Goal: Task Accomplishment & Management: Manage account settings

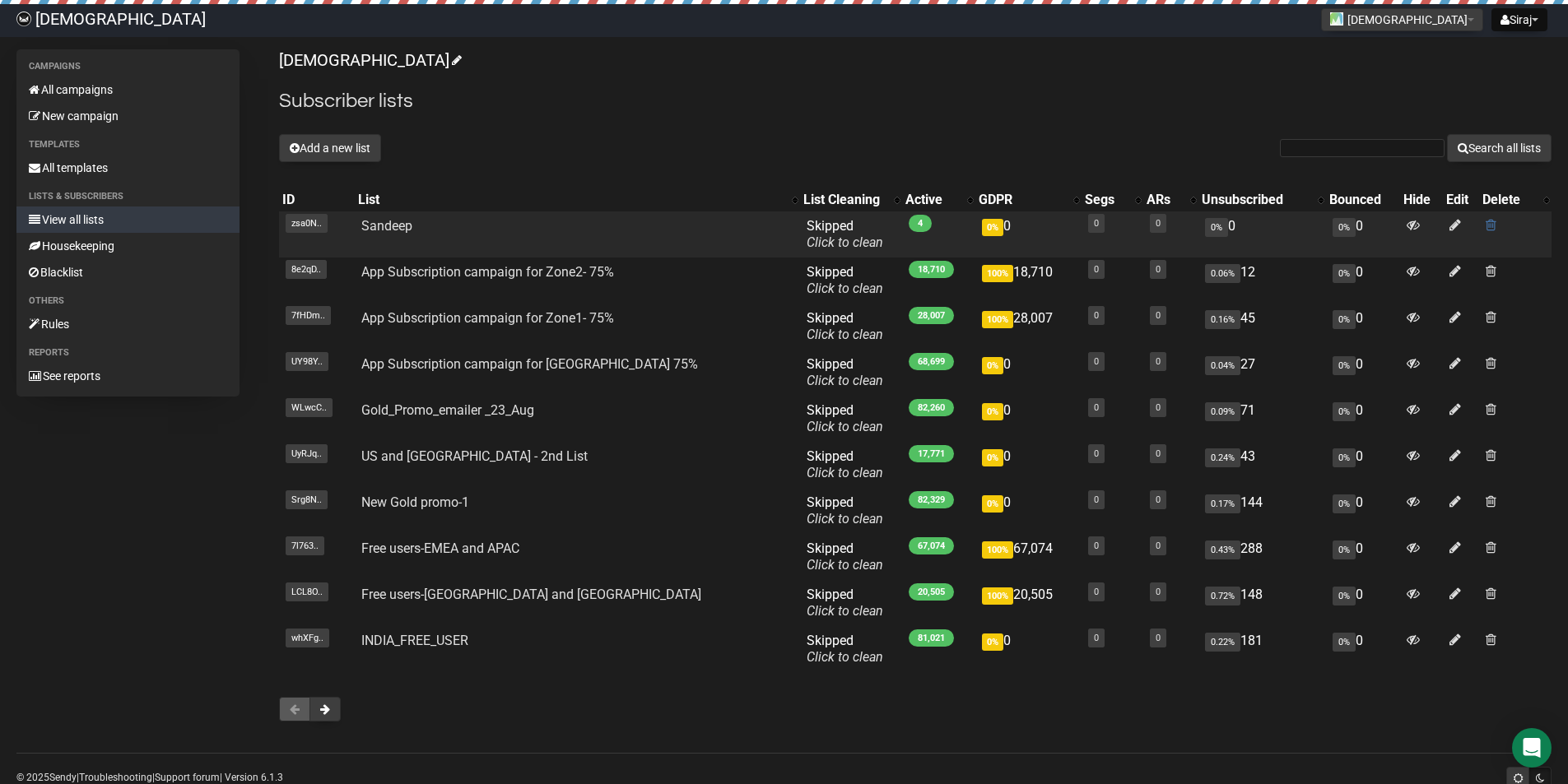
click at [1489, 224] on td at bounding box center [1515, 235] width 72 height 47
click at [1486, 227] on span at bounding box center [1491, 225] width 11 height 14
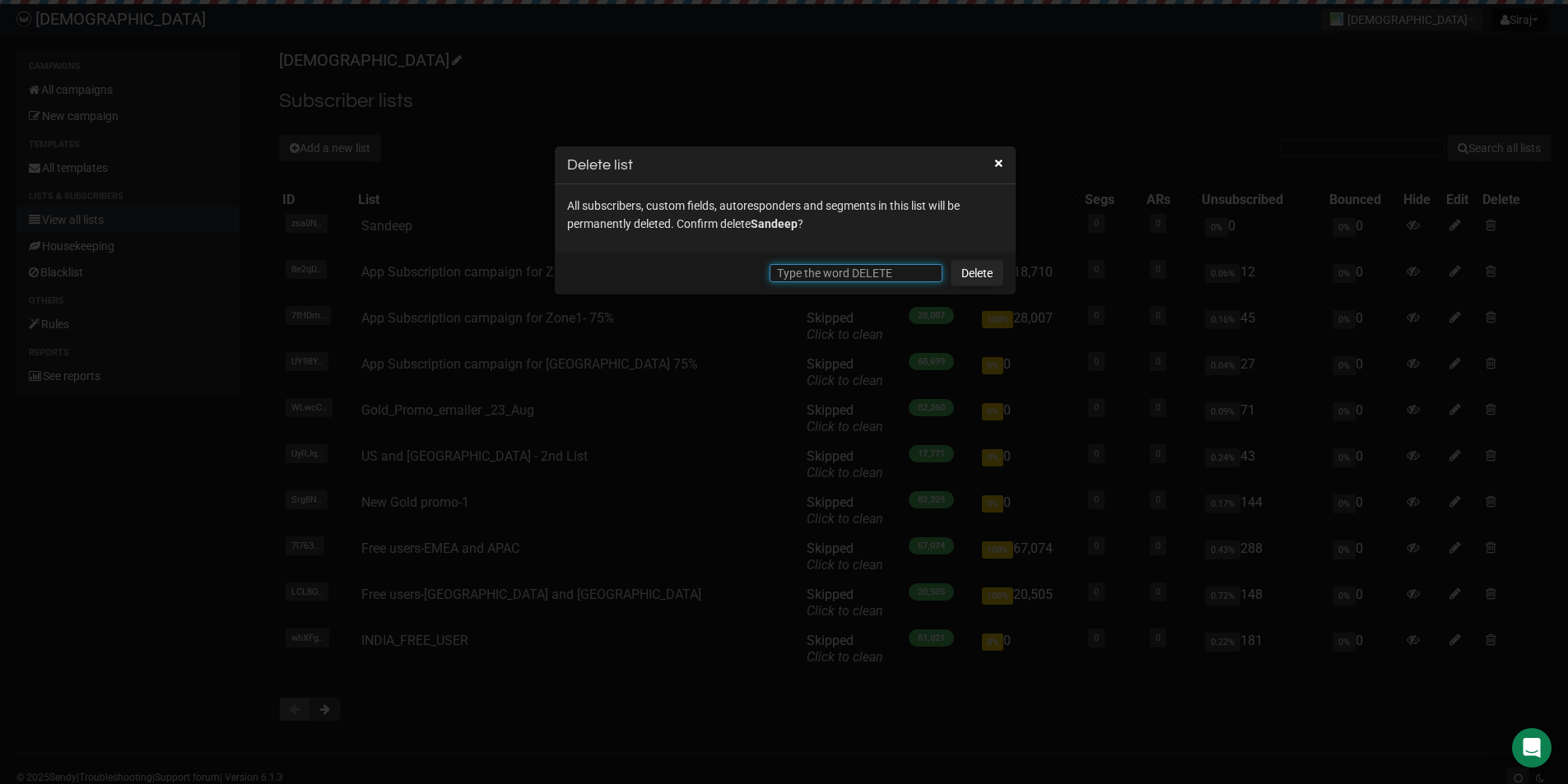
click at [859, 276] on input "text" at bounding box center [855, 273] width 173 height 18
type input "DELETE"
click at [983, 277] on link "Delete" at bounding box center [976, 273] width 52 height 27
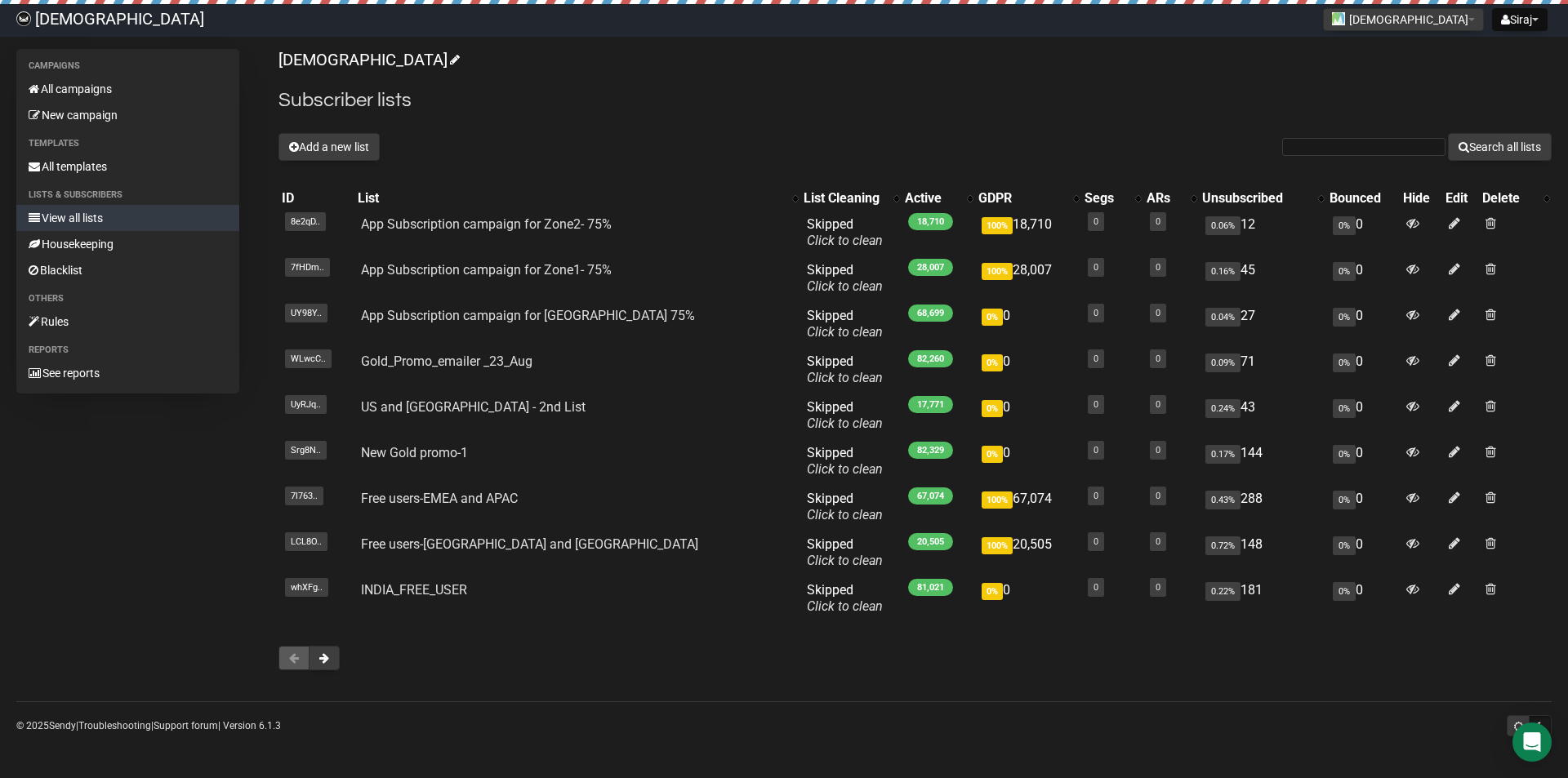
click at [326, 133] on div "Islamicly Subscriber lists Add a new list Search all lists List name Single Opt…" at bounding box center [916, 367] width 1273 height 638
click at [323, 144] on button "Add a new list" at bounding box center [329, 147] width 101 height 28
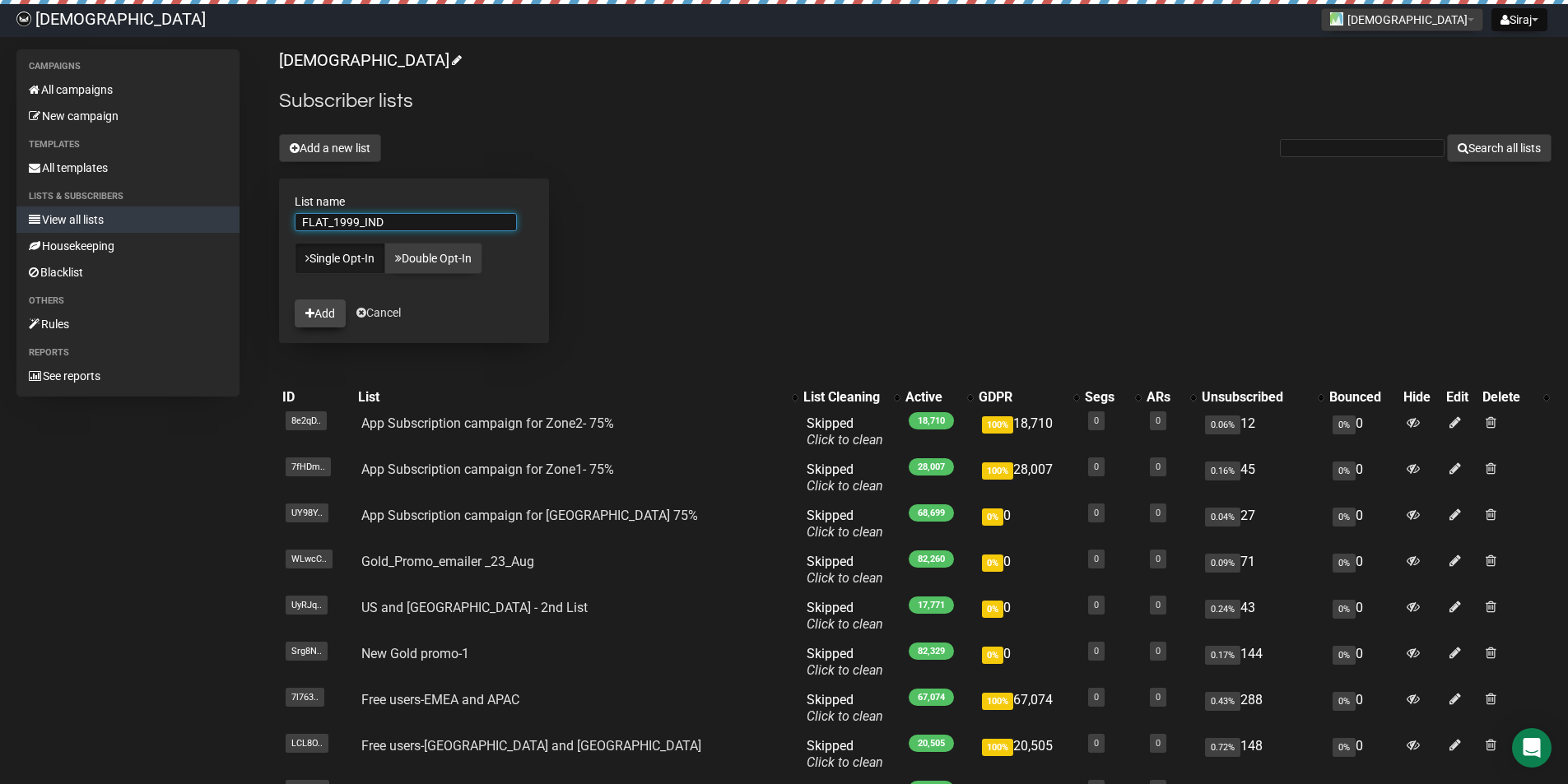
type input "FLAT_1999_IND"
click at [332, 312] on button "Add" at bounding box center [321, 314] width 51 height 28
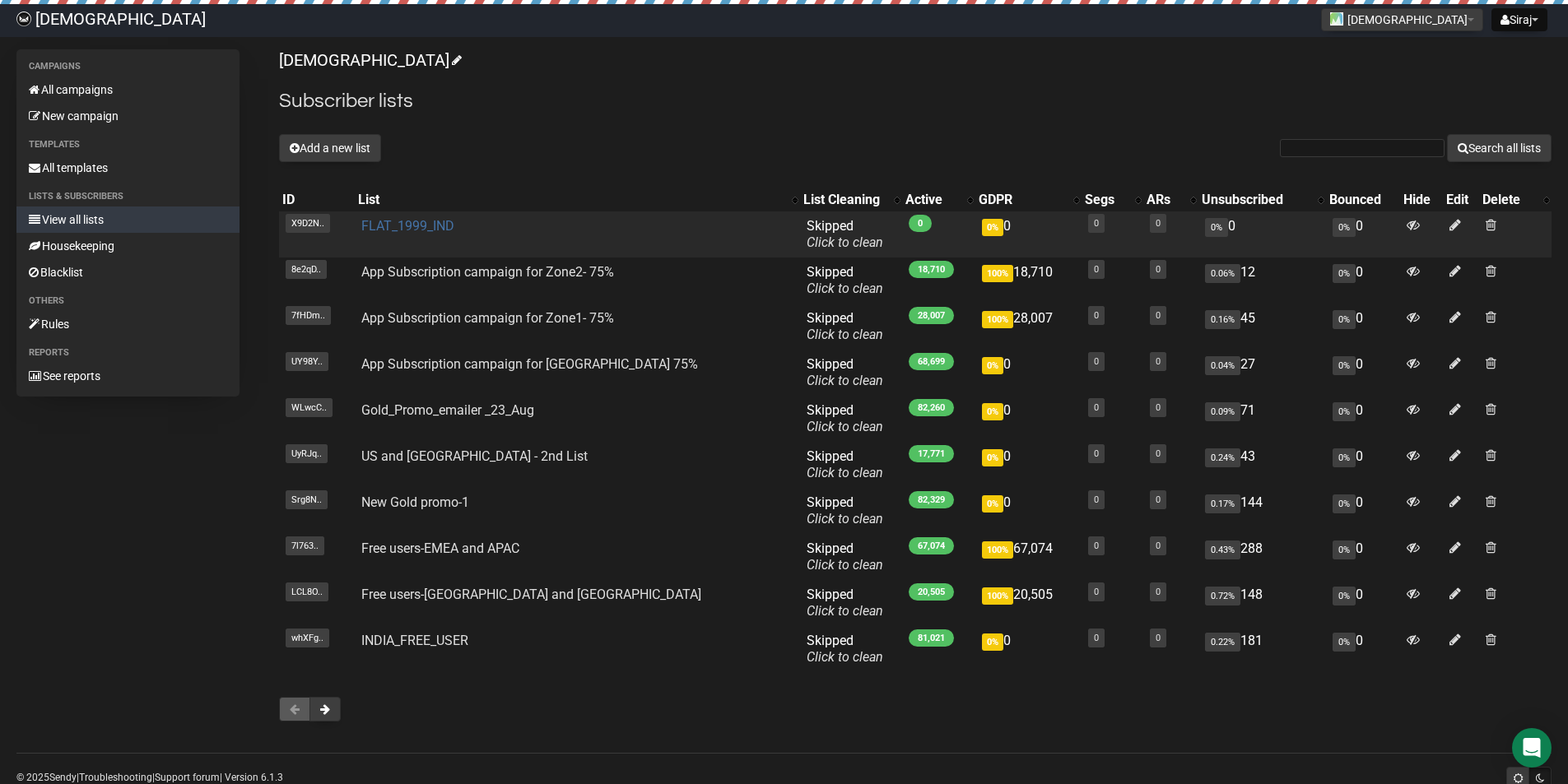
click at [393, 221] on link "FLAT_1999_IND" at bounding box center [408, 226] width 93 height 16
click at [439, 229] on link "FLAT_1999_IND" at bounding box center [408, 226] width 93 height 16
click at [400, 220] on link "FLAT_1999_IND" at bounding box center [408, 226] width 93 height 16
click at [439, 232] on link "FLAT_1999_IND" at bounding box center [408, 226] width 93 height 16
click at [432, 225] on link "FLAT_1999_IND" at bounding box center [408, 226] width 93 height 16
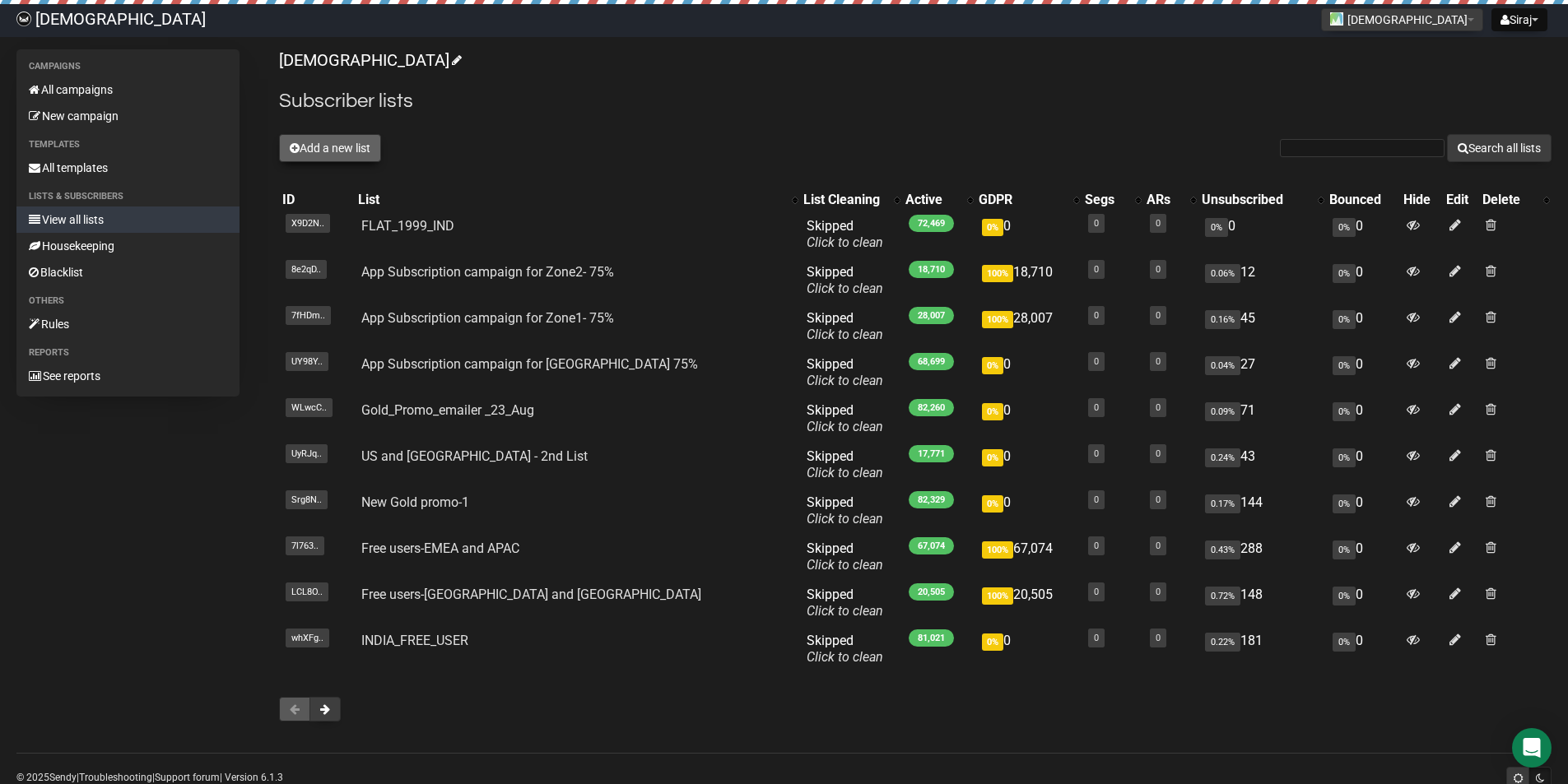
click at [364, 153] on button "Add a new list" at bounding box center [330, 148] width 102 height 28
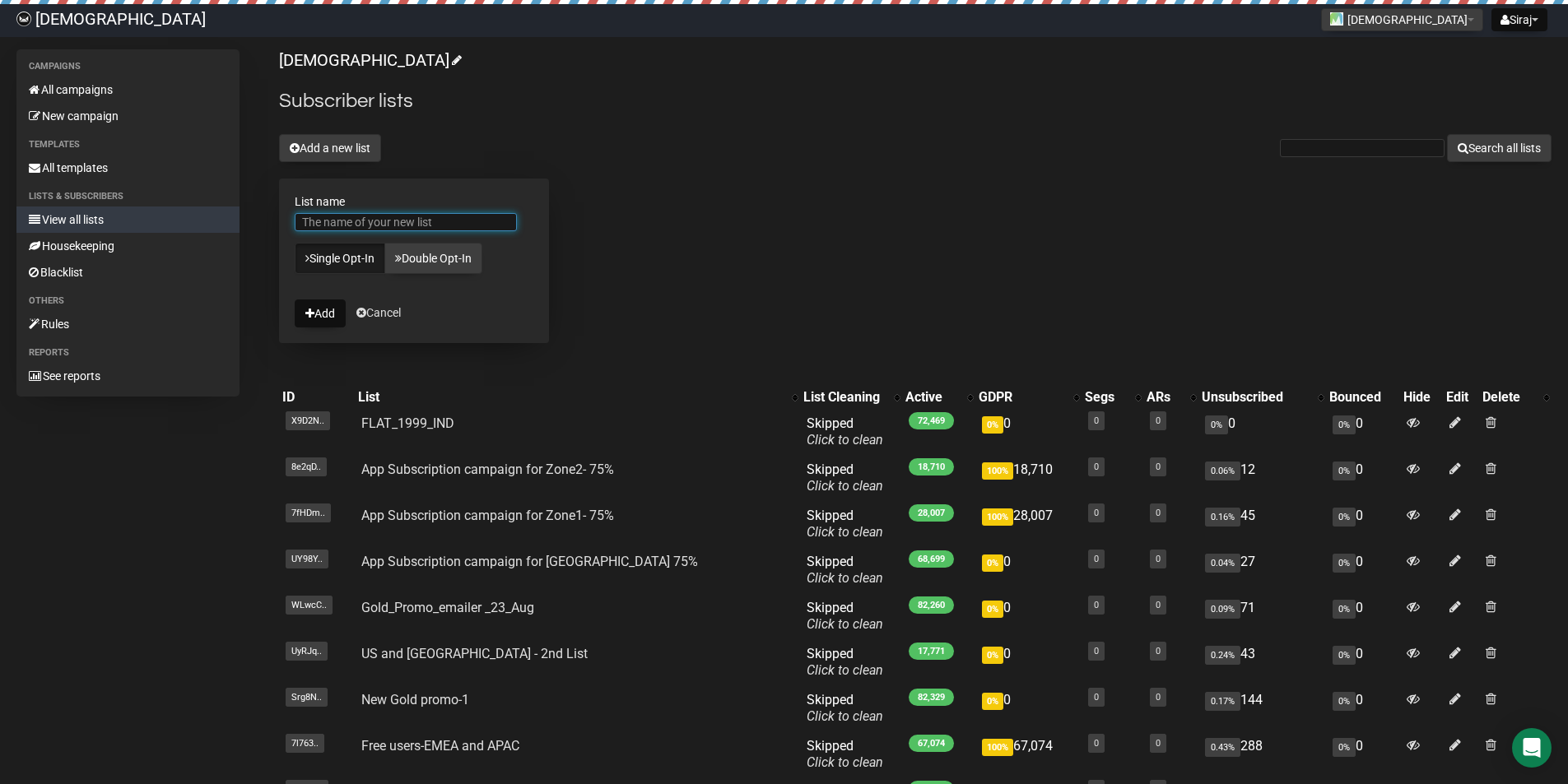
click at [349, 218] on input "List name" at bounding box center [406, 222] width 222 height 18
click at [345, 217] on input "List name" at bounding box center [406, 222] width 222 height 18
type input "Sandeep Test"
click at [318, 302] on button "Add" at bounding box center [321, 314] width 51 height 28
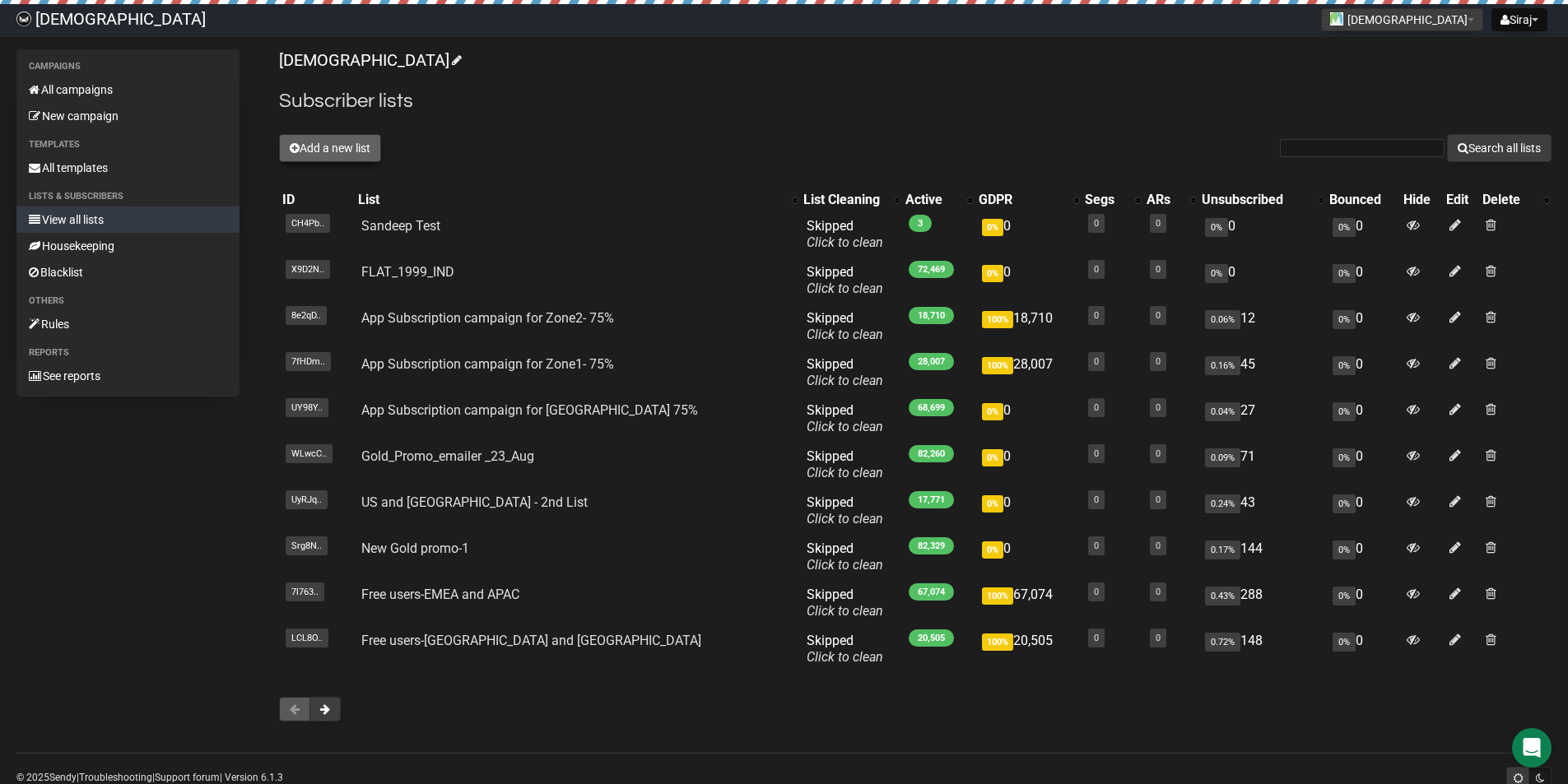
click at [320, 141] on button "Add a new list" at bounding box center [330, 148] width 102 height 28
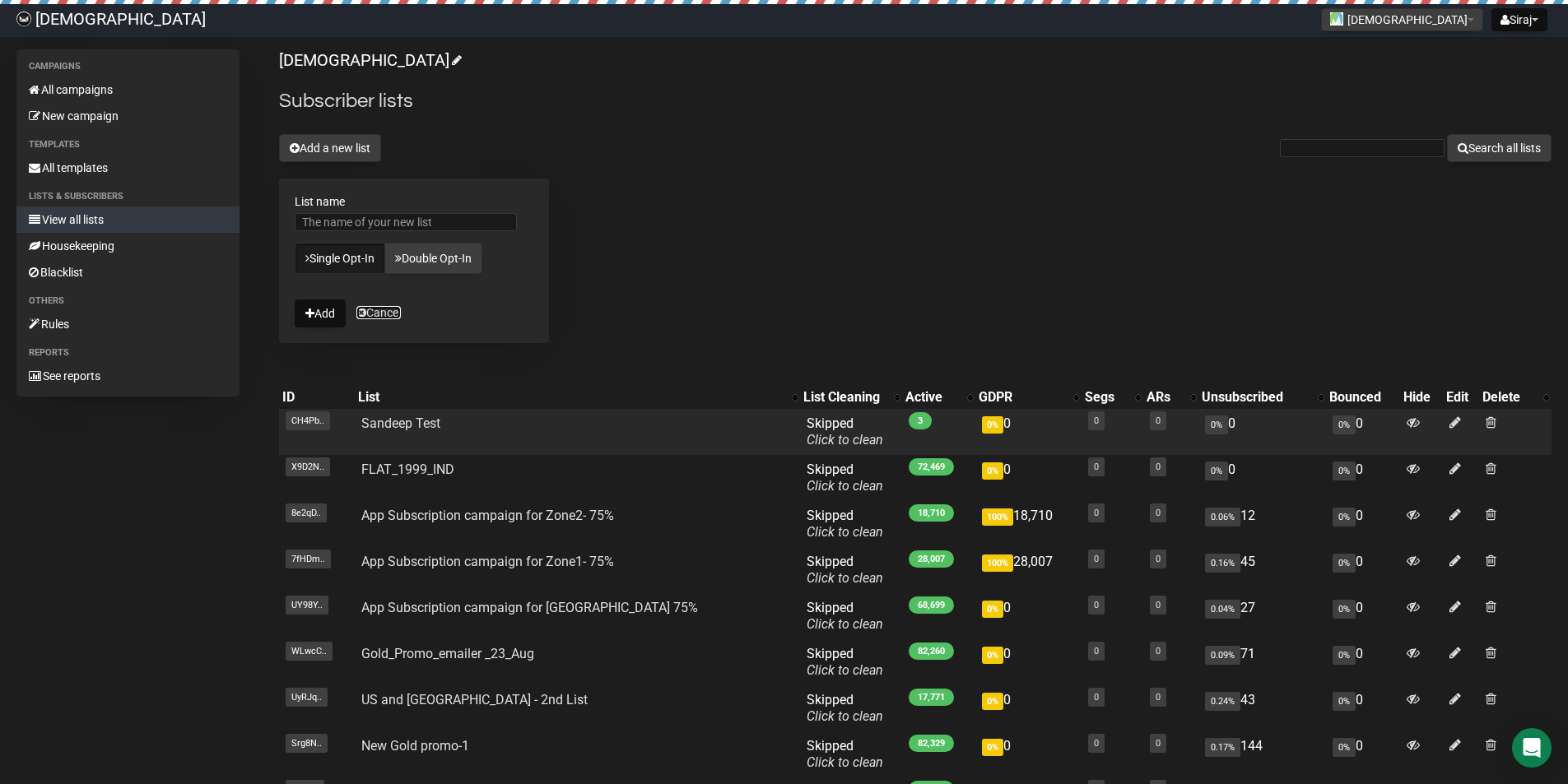
drag, startPoint x: 377, startPoint y: 310, endPoint x: 400, endPoint y: 333, distance: 32.5
click at [378, 311] on link "Cancel" at bounding box center [378, 312] width 45 height 13
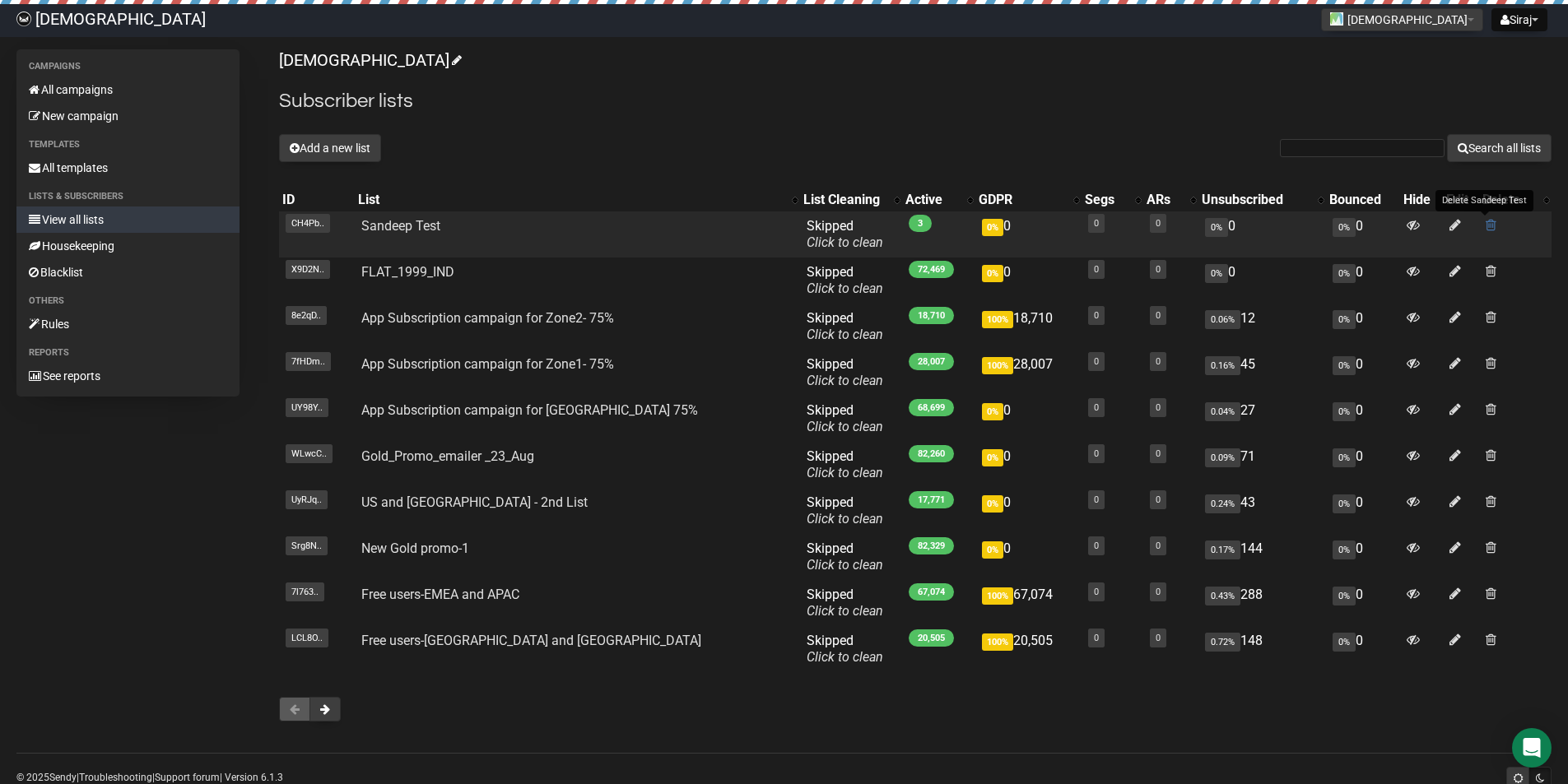
click at [1486, 229] on span at bounding box center [1491, 225] width 11 height 14
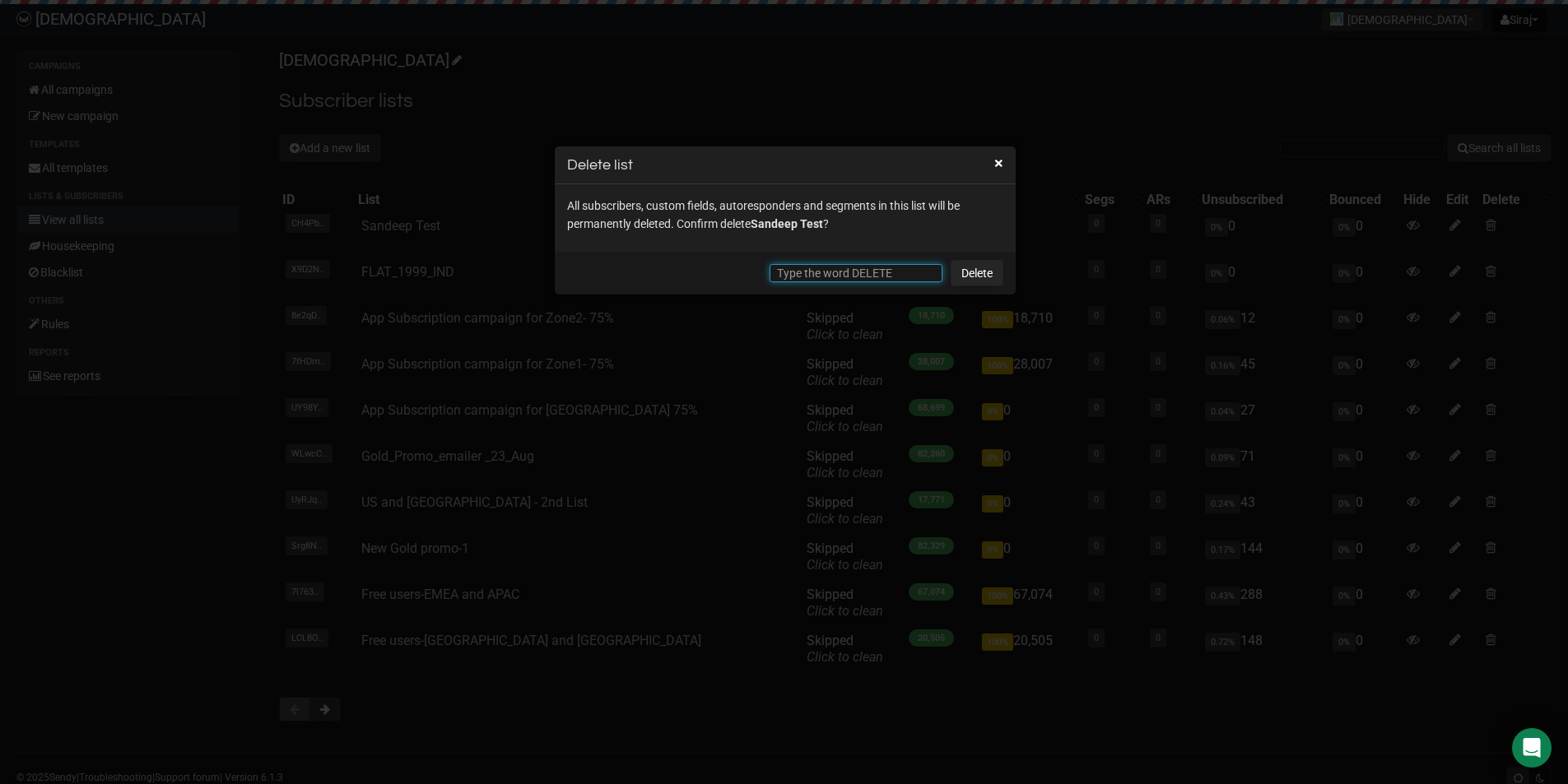
click at [794, 267] on input "text" at bounding box center [855, 273] width 173 height 18
type input "d"
type input "DELETE"
click at [989, 270] on link "Delete" at bounding box center [976, 273] width 52 height 27
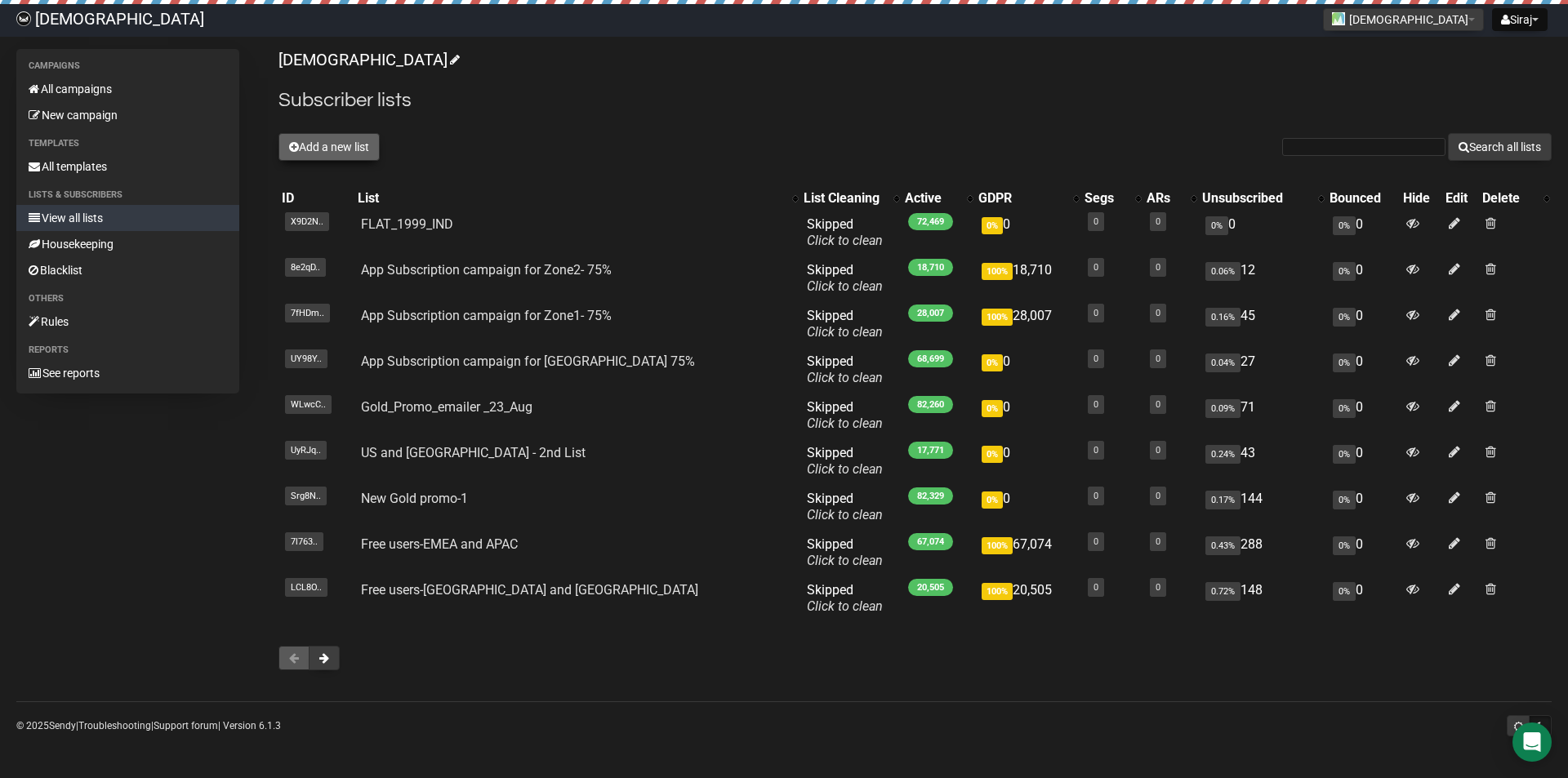
click at [350, 155] on button "Add a new list" at bounding box center [329, 147] width 101 height 28
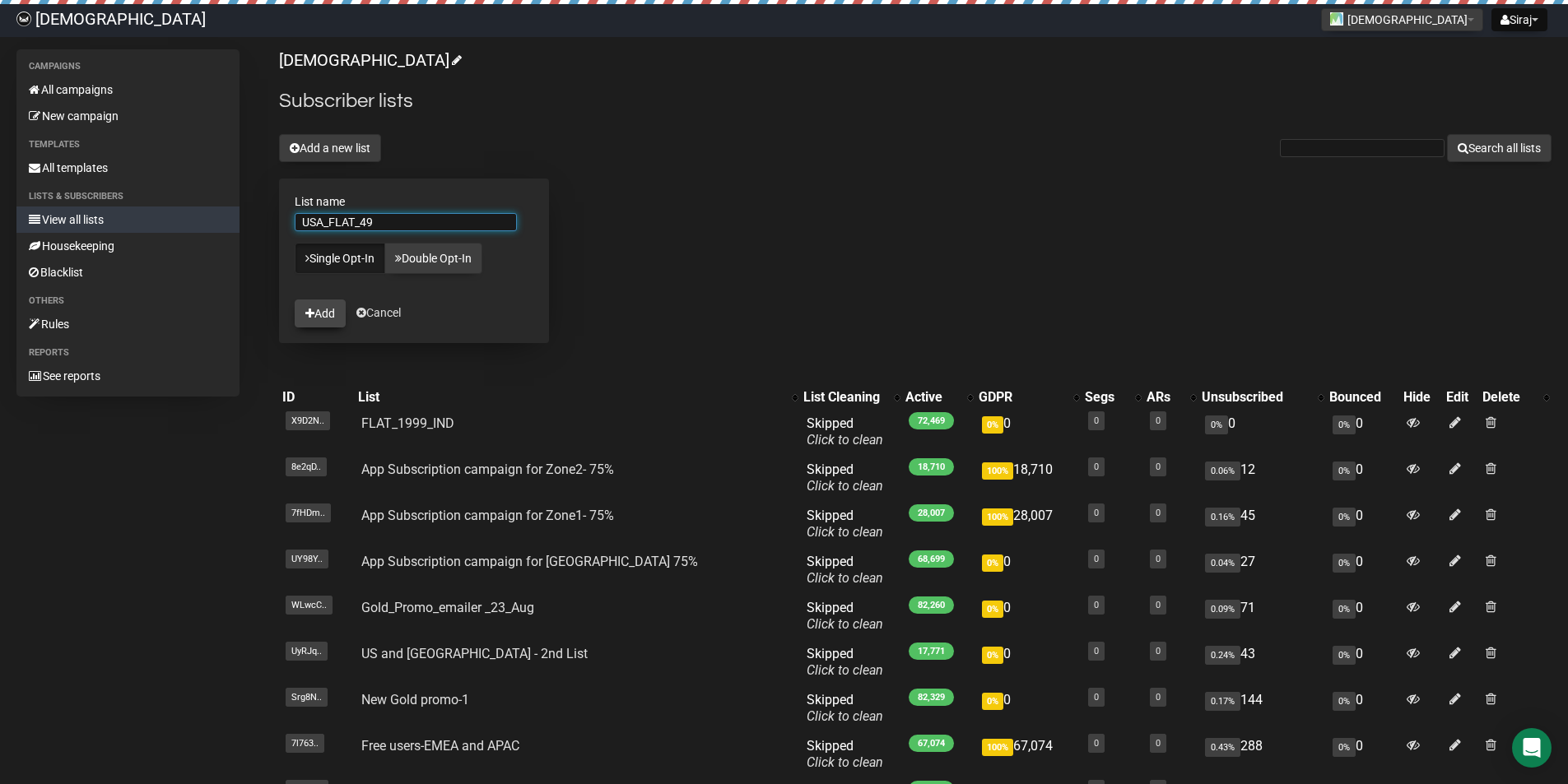
type input "USA_FLAT_49"
click at [330, 318] on button "Add" at bounding box center [321, 314] width 51 height 28
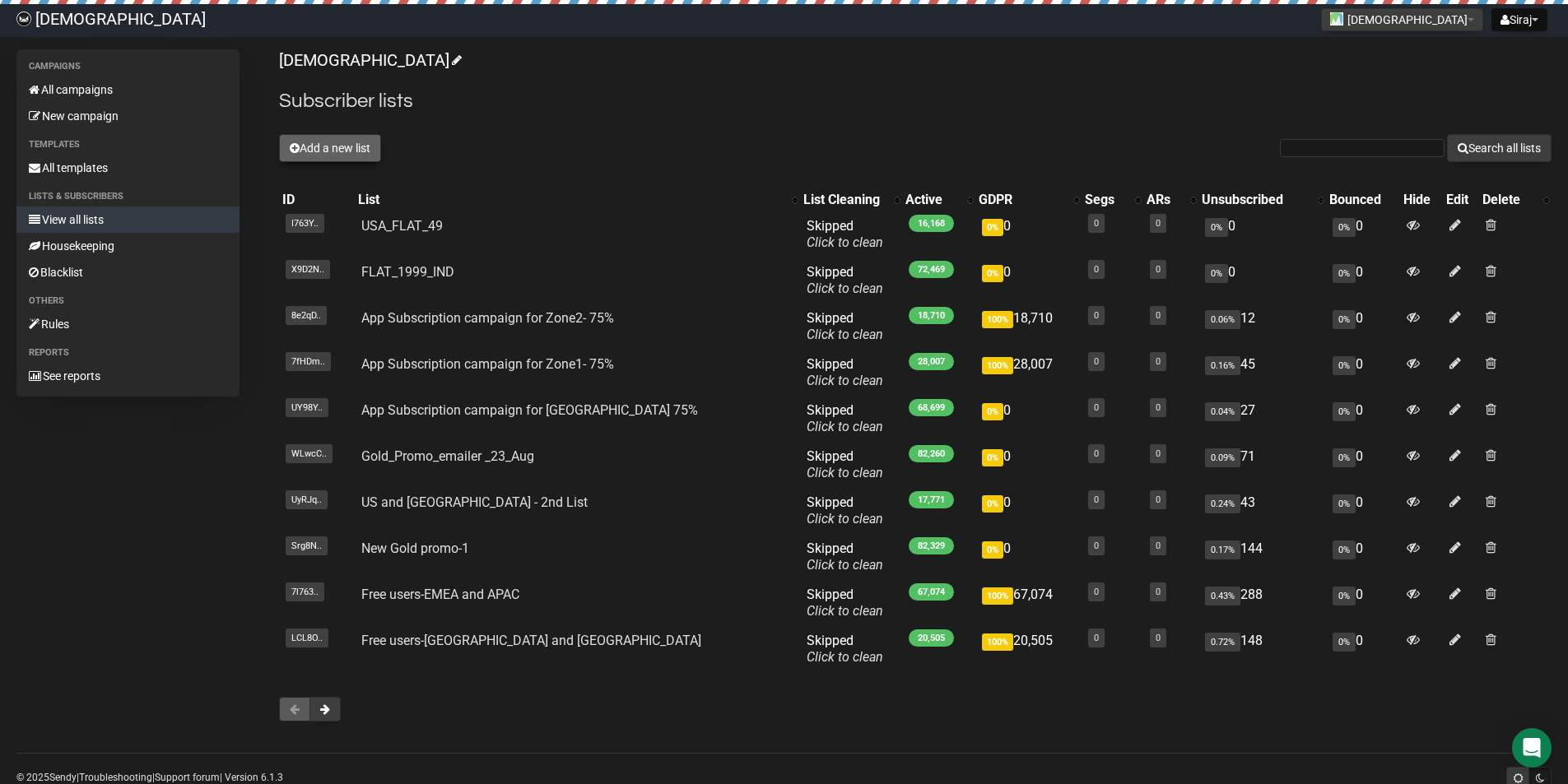
click at [357, 153] on button "Add a new list" at bounding box center [330, 148] width 102 height 28
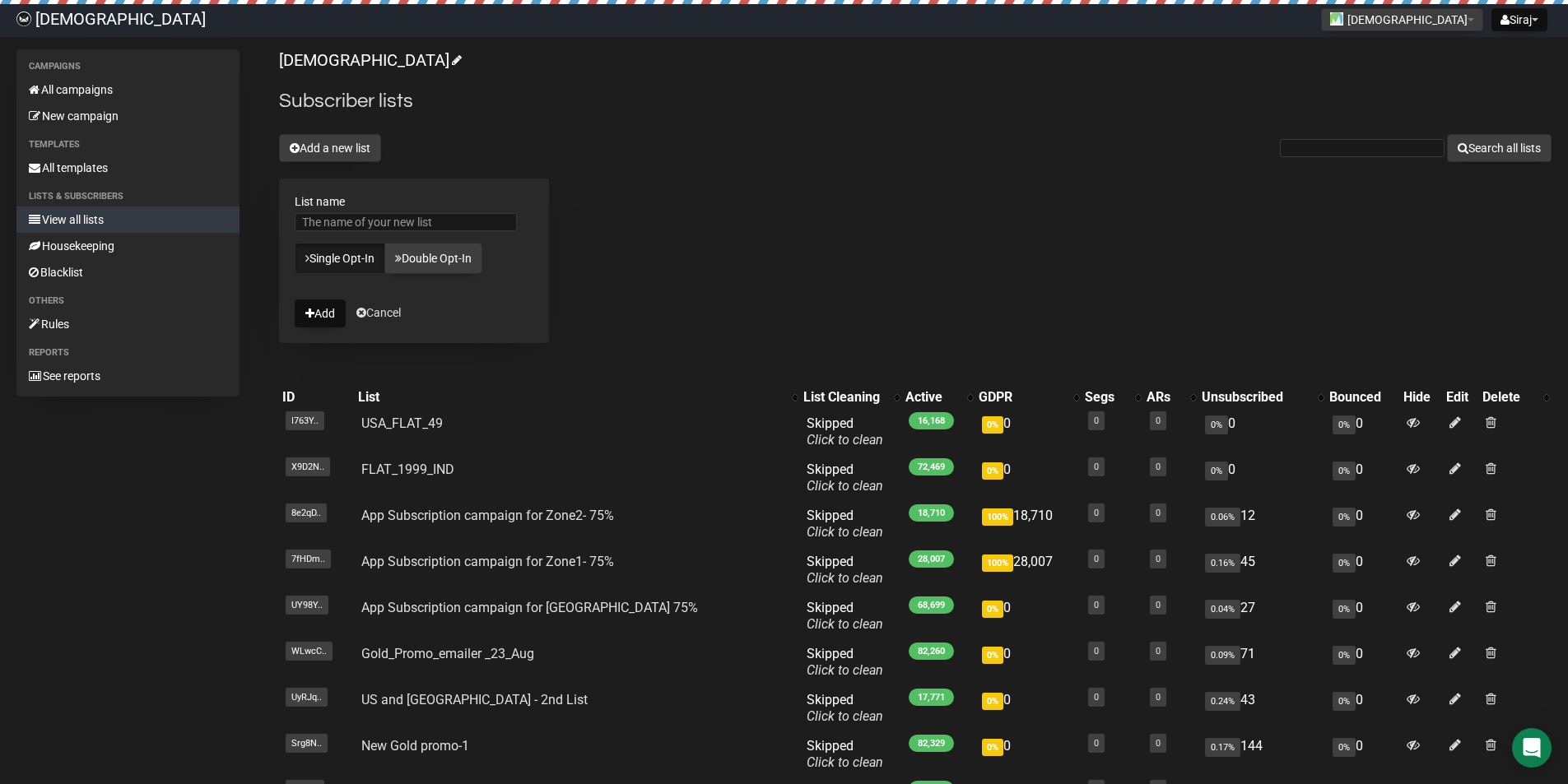
click at [637, 218] on div "Islamicly Subscriber lists Add a new list Search all lists List name Single Opt…" at bounding box center [915, 492] width 1272 height 886
click at [362, 226] on input "List name" at bounding box center [406, 222] width 222 height 18
type input "s"
type input "Sandeep Test"
click at [309, 310] on icon "submit" at bounding box center [309, 314] width 9 height 12
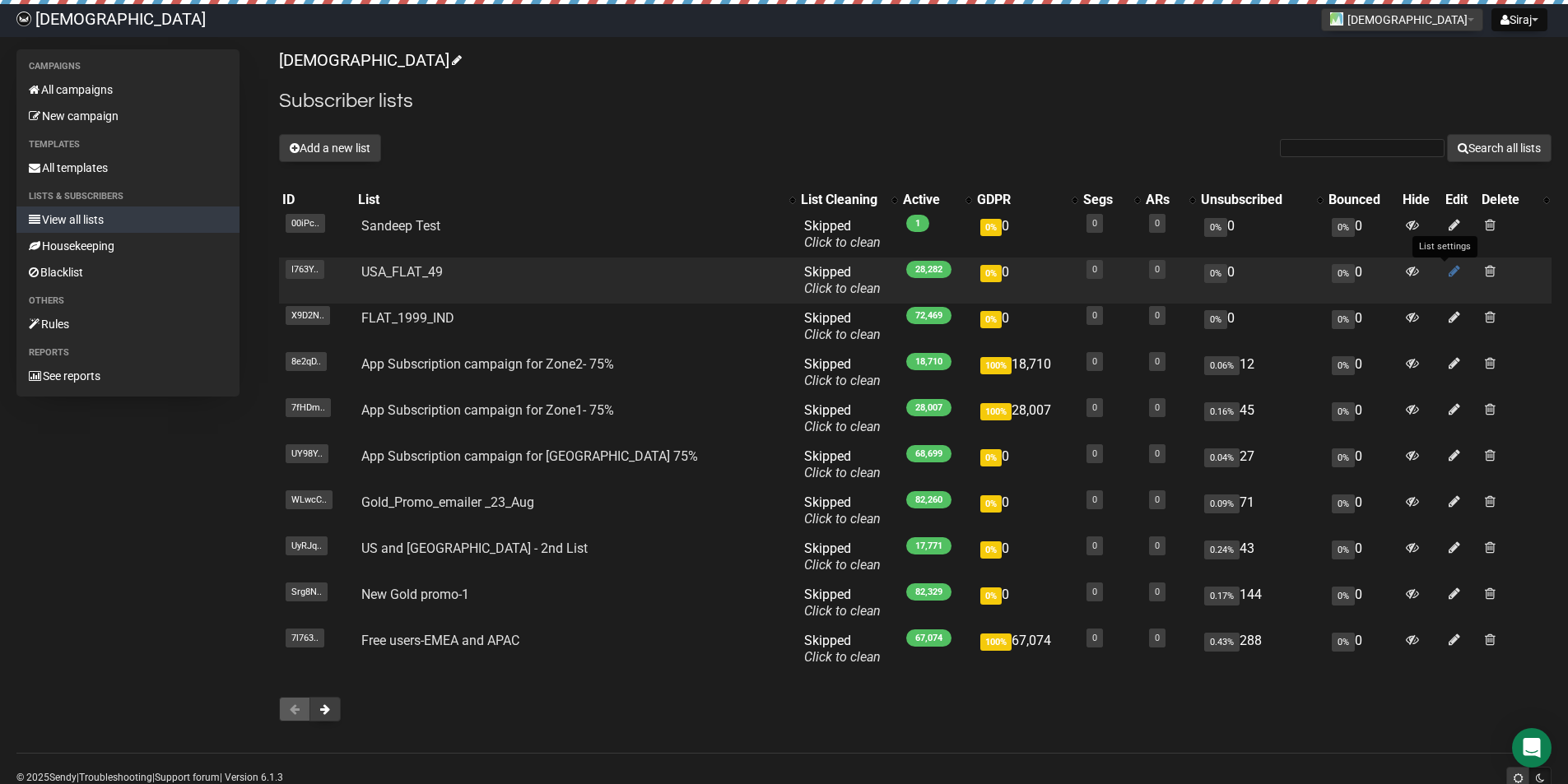
click at [1448, 274] on icon at bounding box center [1454, 271] width 12 height 14
click at [1488, 271] on span at bounding box center [1490, 271] width 11 height 14
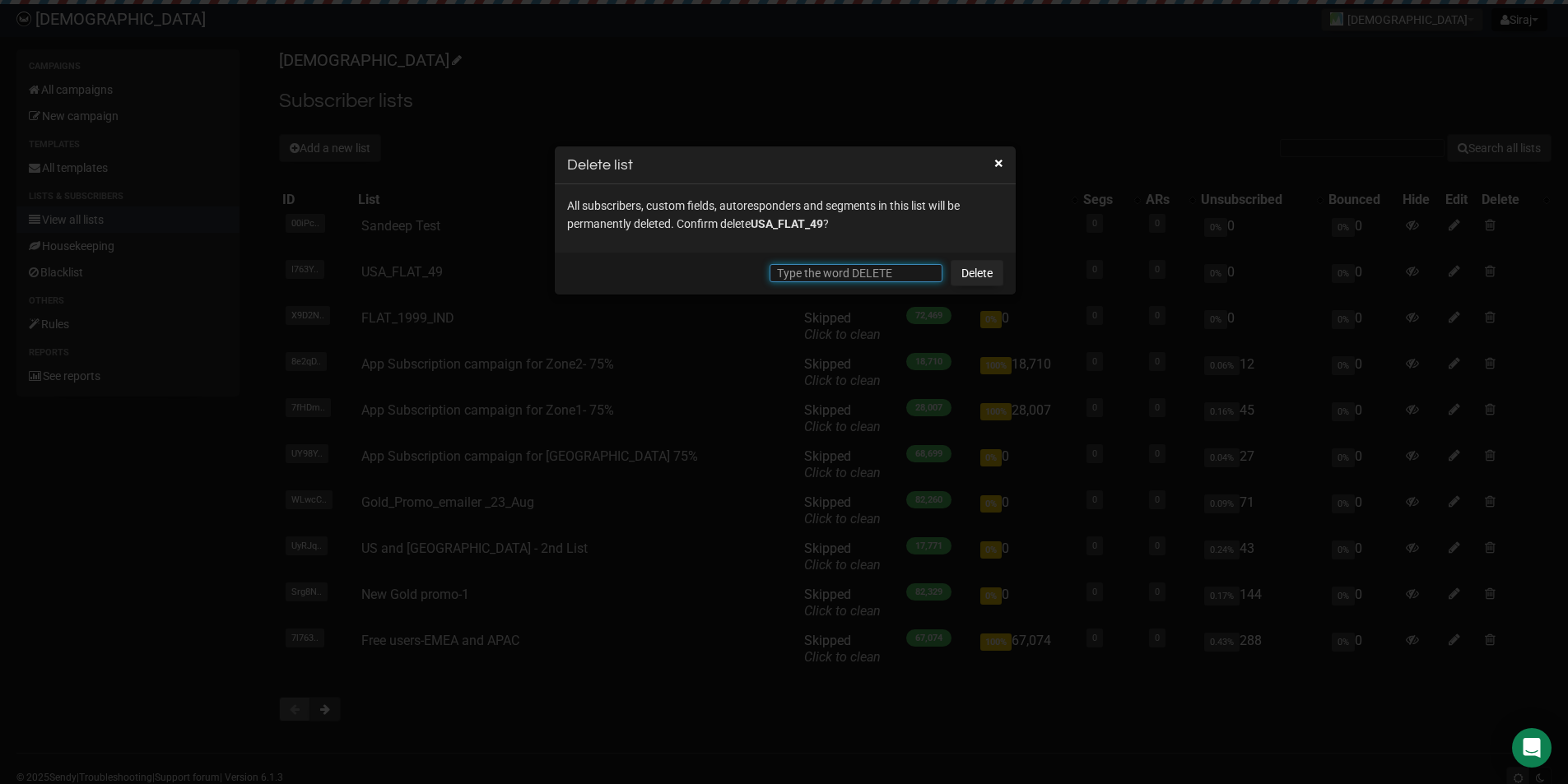
click at [853, 268] on input "text" at bounding box center [855, 273] width 173 height 18
type input "DELETE"
click at [954, 272] on link "Delete" at bounding box center [976, 273] width 52 height 27
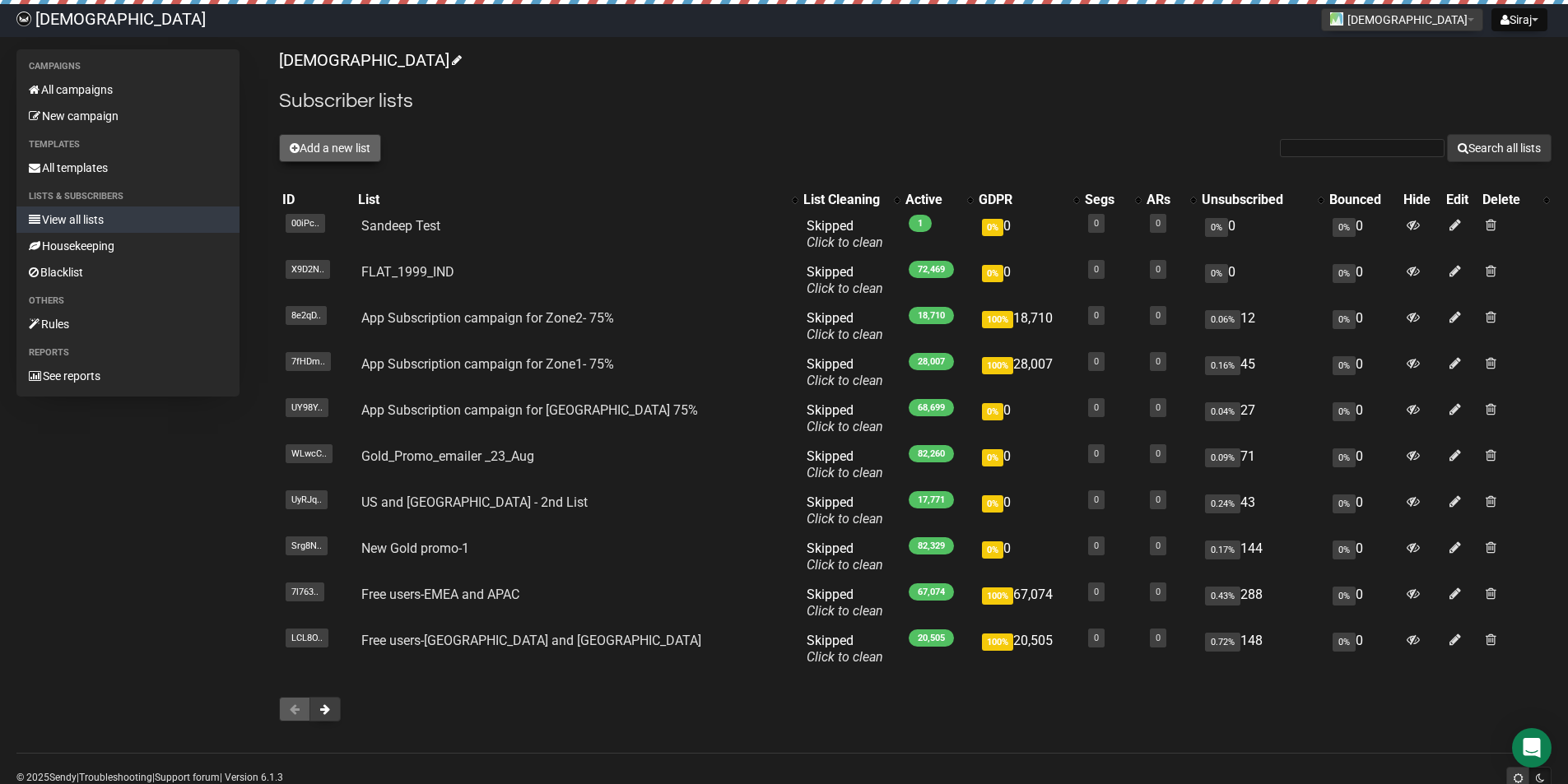
click at [349, 148] on button "Add a new list" at bounding box center [330, 148] width 102 height 28
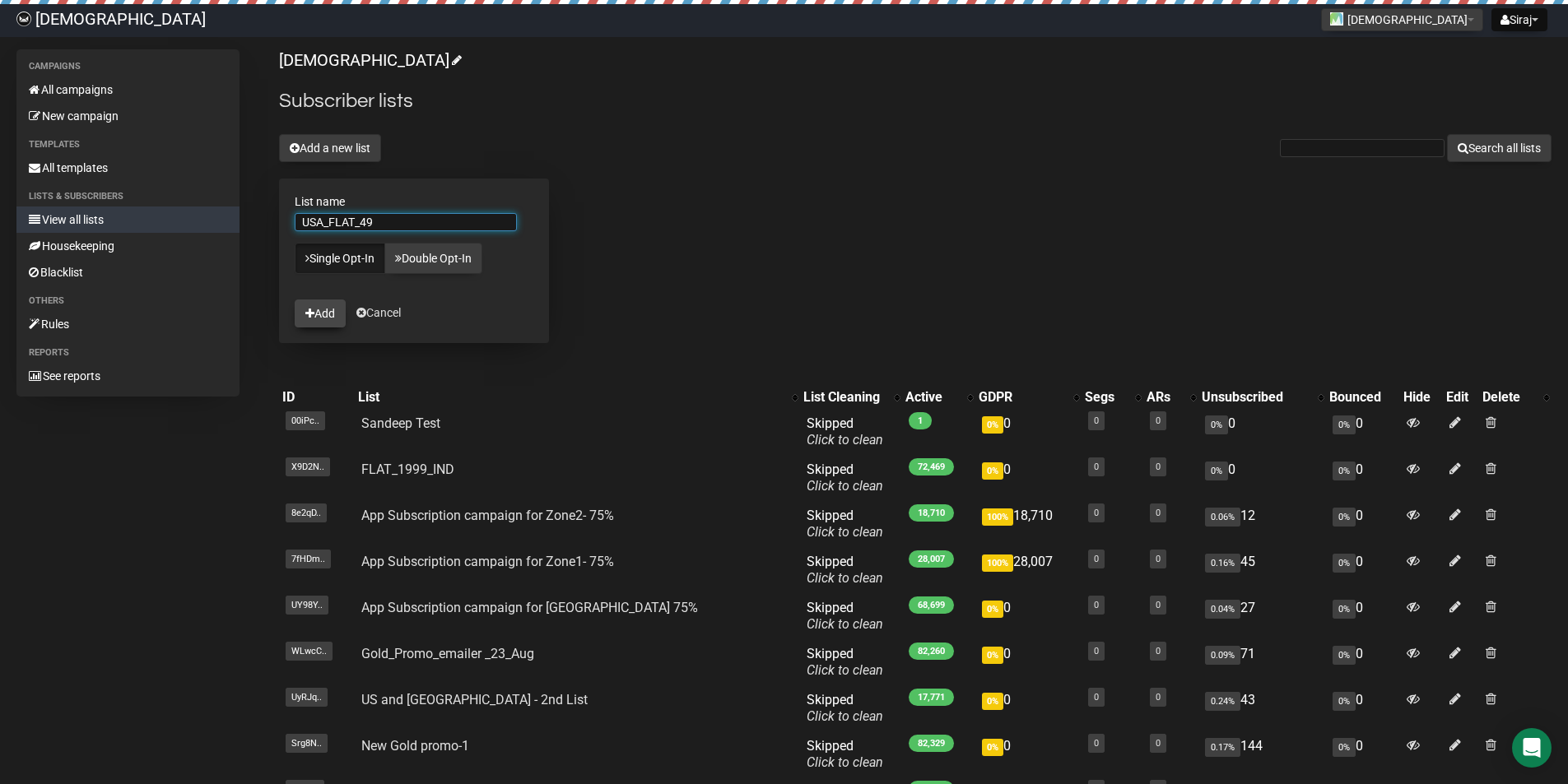
type input "USA_FLAT_49"
click at [328, 316] on button "Add" at bounding box center [321, 314] width 51 height 28
